Goal: Transaction & Acquisition: Book appointment/travel/reservation

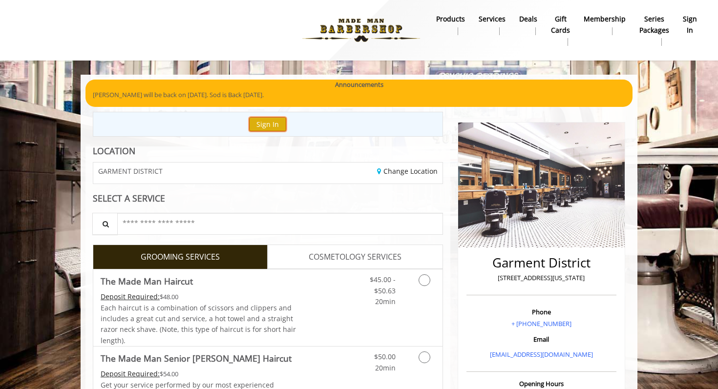
click at [265, 121] on button "Sign In" at bounding box center [267, 124] width 37 height 14
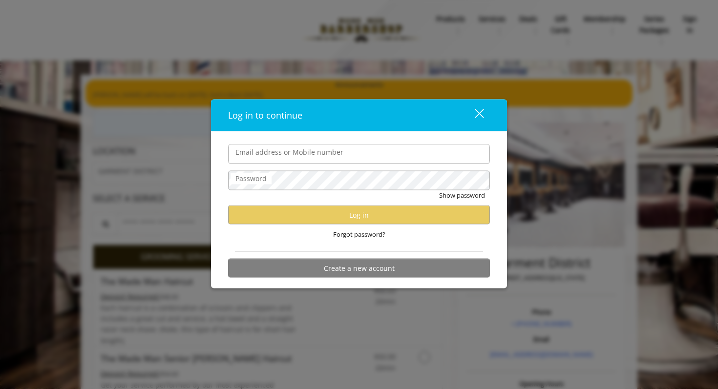
type input "**********"
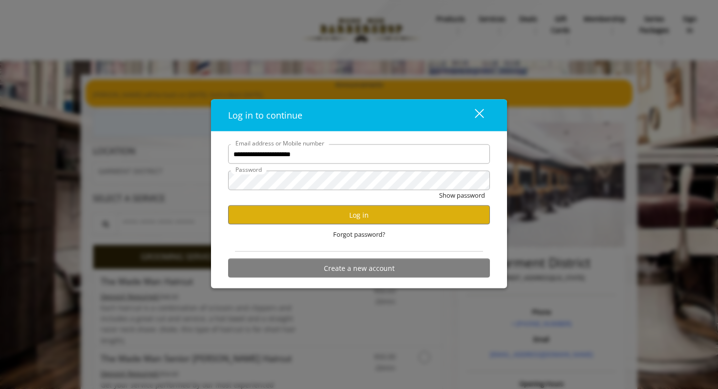
click at [271, 150] on input "**********" at bounding box center [359, 155] width 262 height 20
click at [246, 209] on button "Log in" at bounding box center [359, 215] width 262 height 19
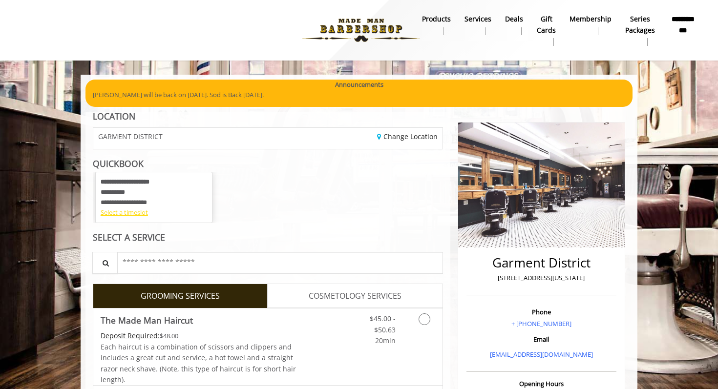
click at [133, 216] on div "Select a timeslot" at bounding box center [154, 213] width 107 height 10
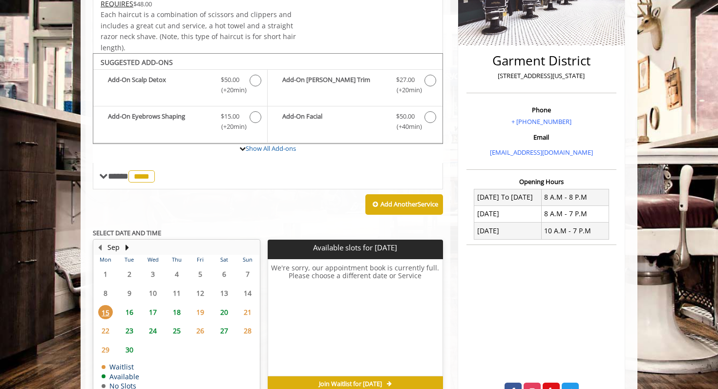
scroll to position [243, 0]
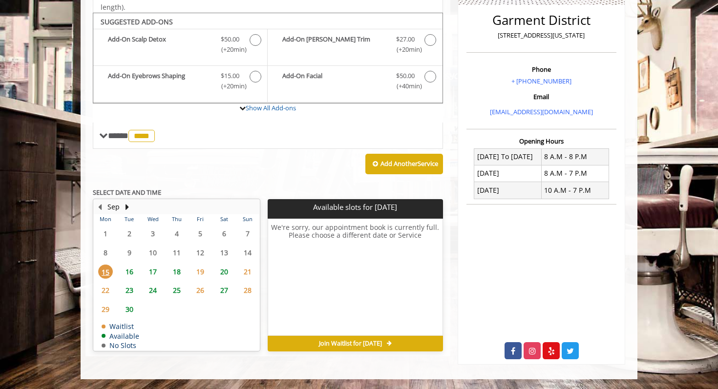
click at [129, 270] on span "16" at bounding box center [129, 272] width 15 height 14
click at [149, 269] on span "17" at bounding box center [153, 272] width 15 height 14
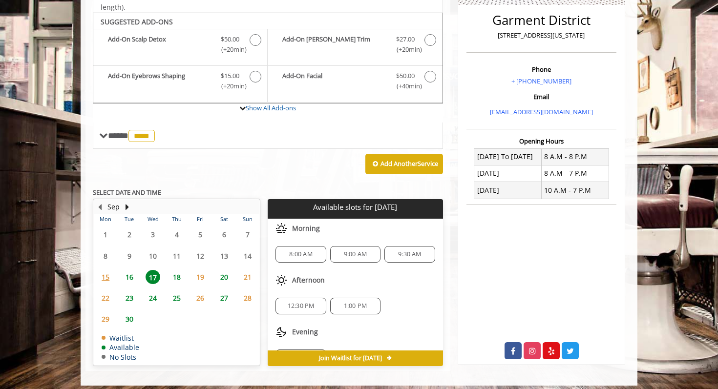
scroll to position [249, 0]
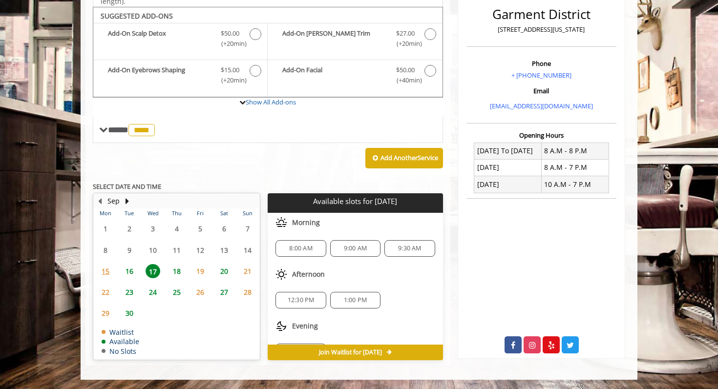
click at [400, 252] on span "9:30 AM" at bounding box center [409, 249] width 23 height 8
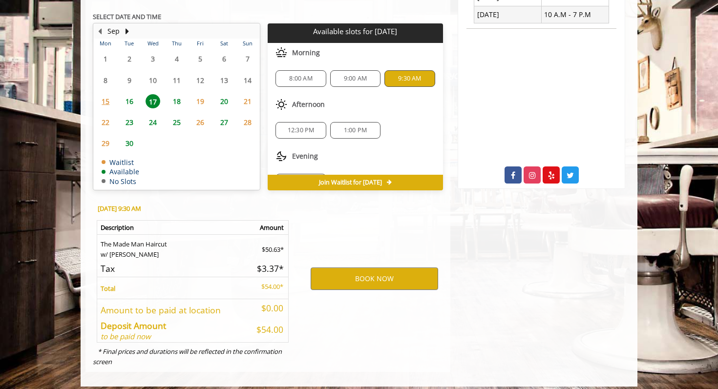
scroll to position [425, 0]
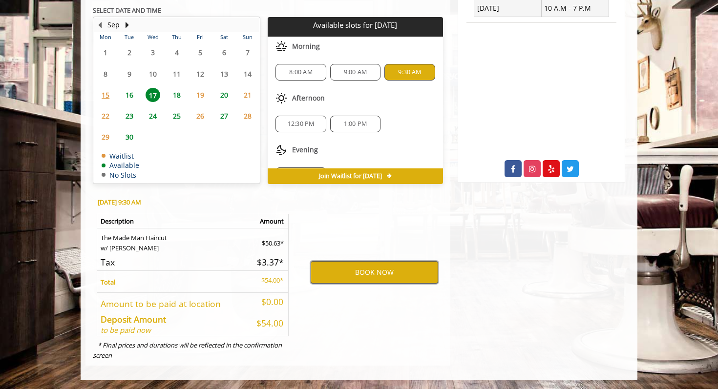
click at [388, 275] on button "BOOK NOW" at bounding box center [375, 272] width 128 height 22
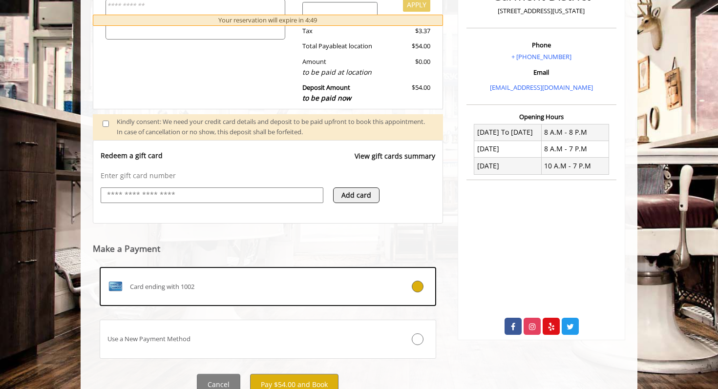
scroll to position [308, 0]
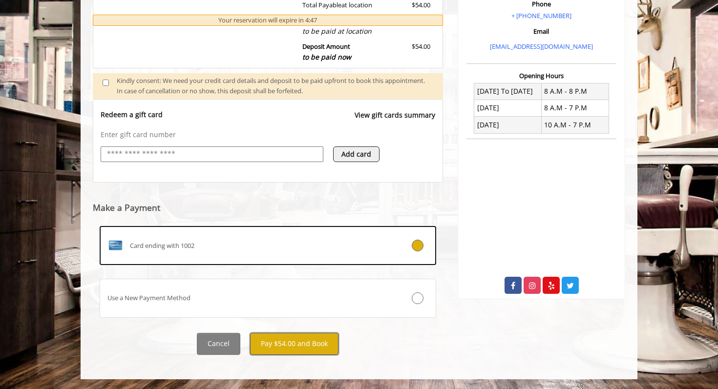
click at [268, 345] on button "Pay $54.00 and Book" at bounding box center [294, 344] width 88 height 22
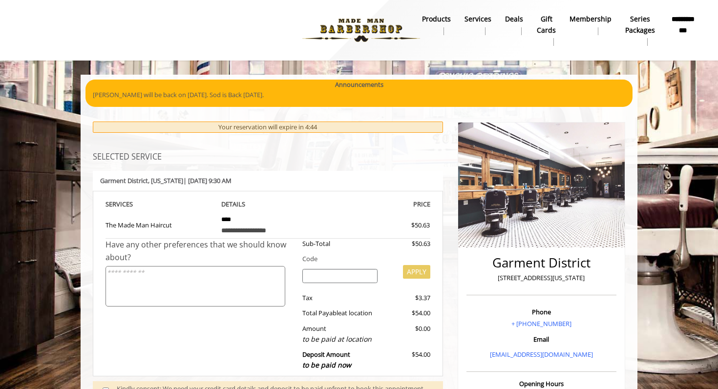
scroll to position [0, 0]
